Goal: Find contact information: Find contact information

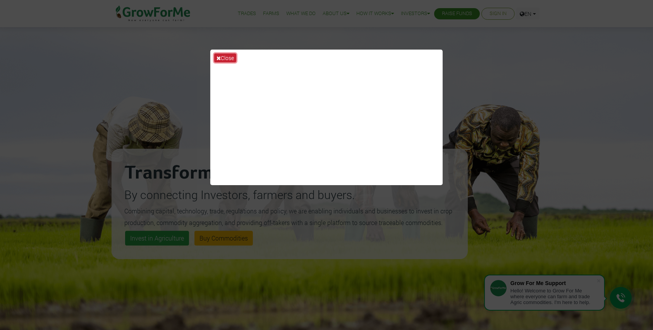
click at [226, 56] on button "Close" at bounding box center [225, 57] width 22 height 9
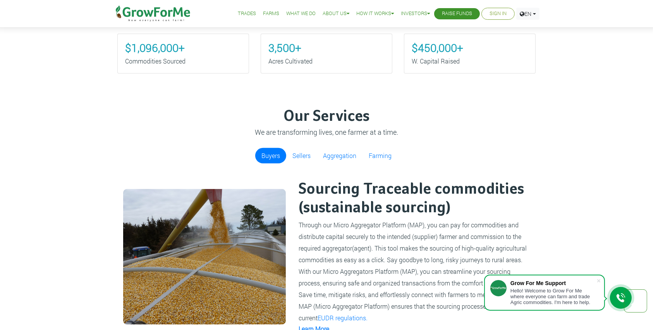
scroll to position [361, 0]
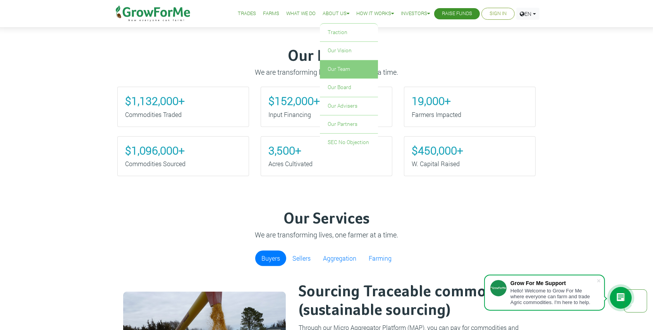
click at [335, 64] on link "Our Team" at bounding box center [349, 69] width 58 height 18
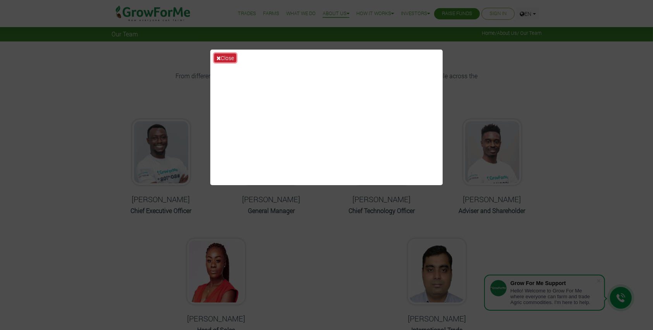
click at [228, 60] on button "Close" at bounding box center [225, 57] width 22 height 9
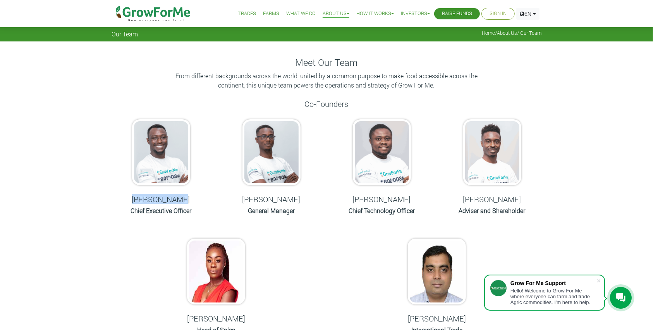
drag, startPoint x: 189, startPoint y: 199, endPoint x: 136, endPoint y: 197, distance: 52.3
click at [136, 197] on h5 "[PERSON_NAME]" at bounding box center [160, 198] width 91 height 9
copy h5 "[PERSON_NAME]"
